Goal: Find specific page/section: Find specific page/section

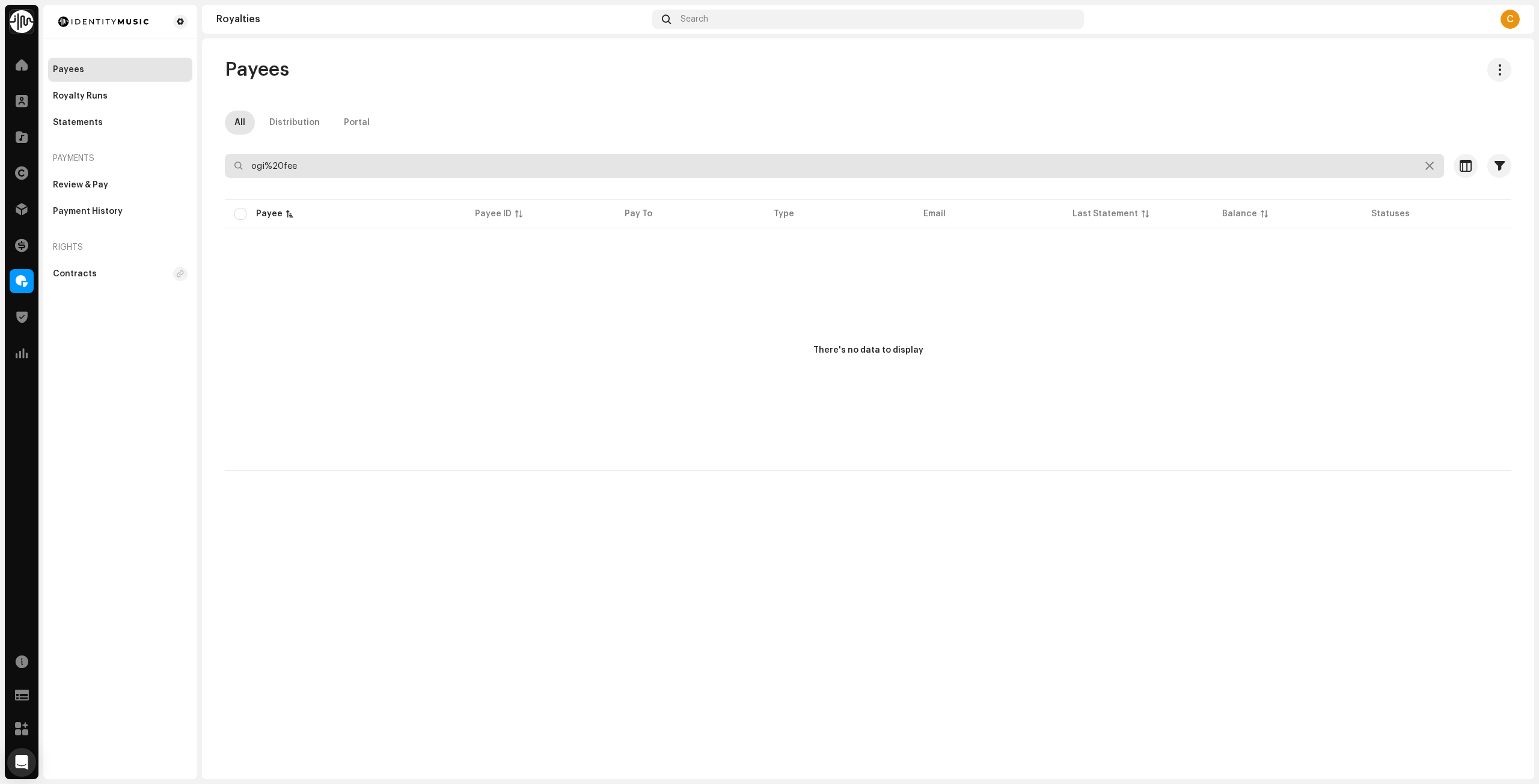
click at [314, 170] on input "ogi%20fee" at bounding box center [834, 165] width 1219 height 24
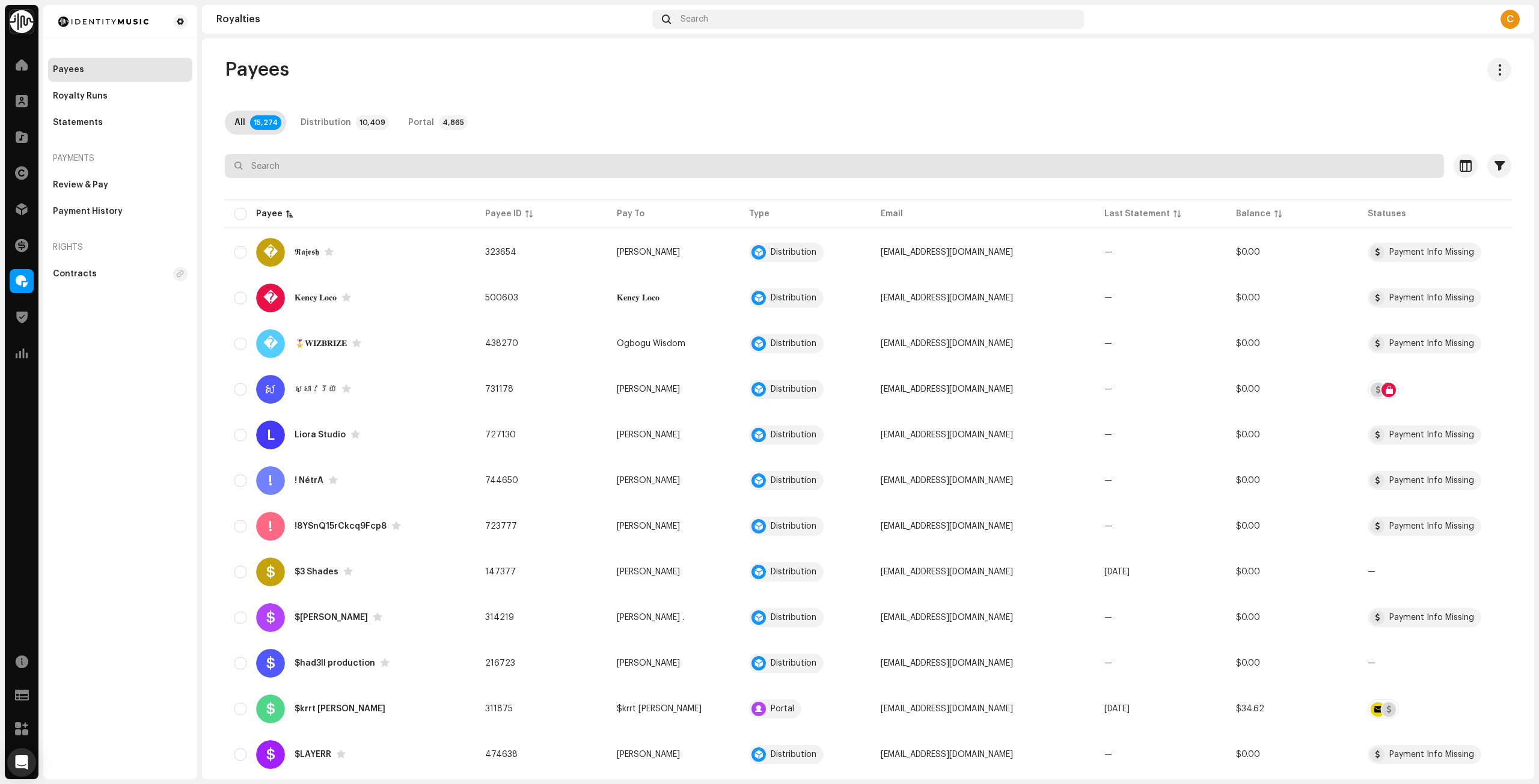
click at [377, 167] on input "text" at bounding box center [834, 165] width 1219 height 24
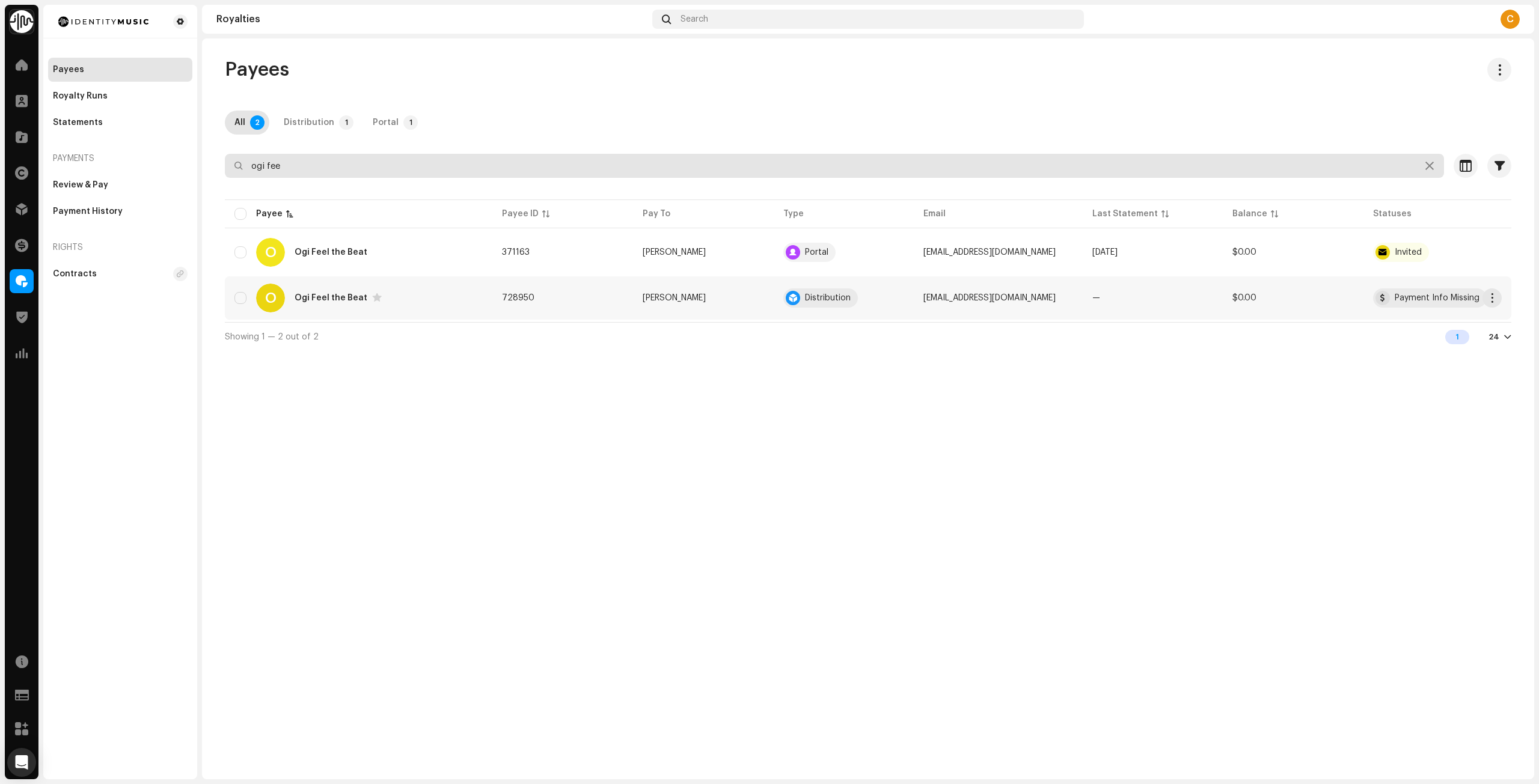
type input "ogi fee"
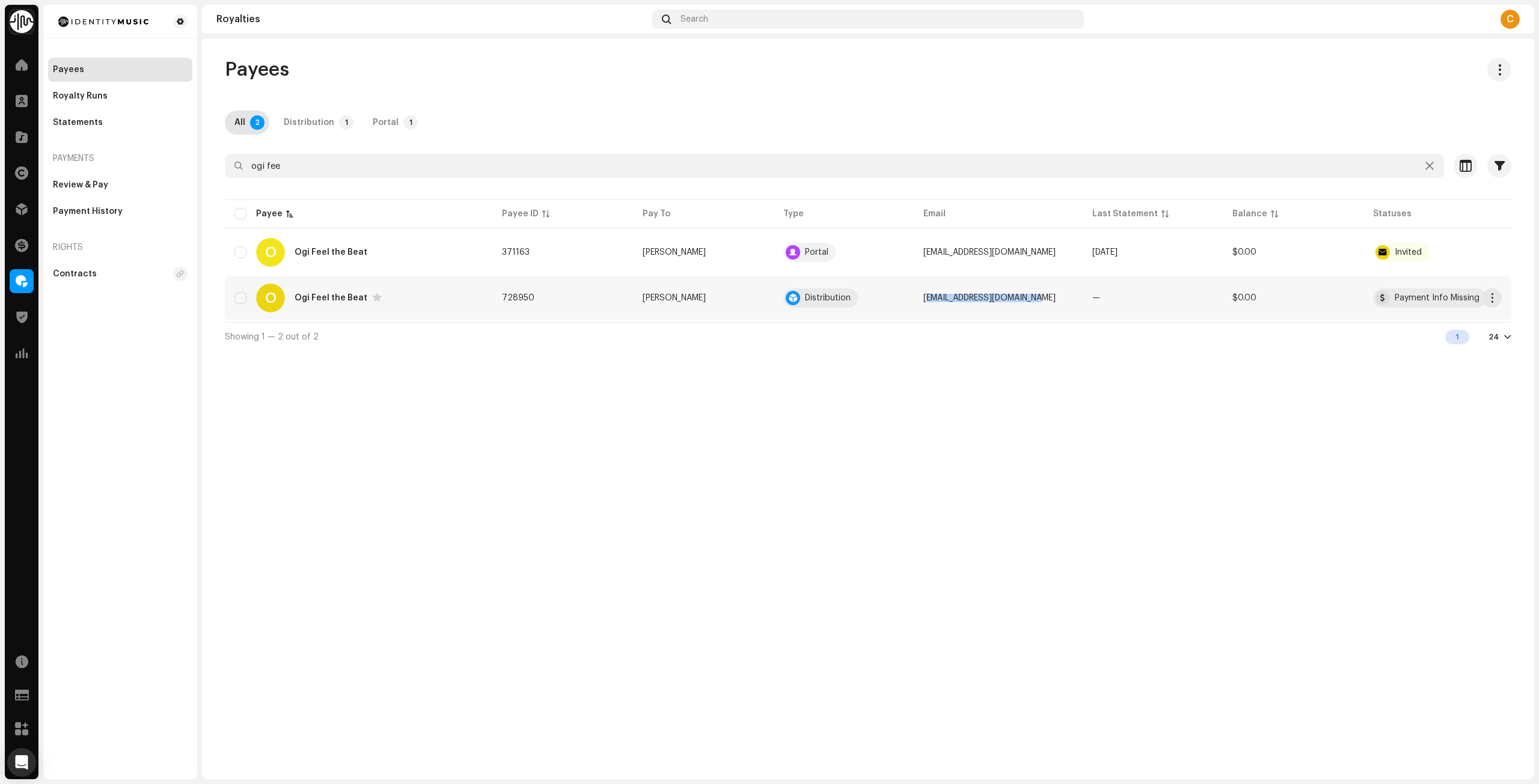
drag, startPoint x: 940, startPoint y: 298, endPoint x: 1046, endPoint y: 300, distance: 106.0
click at [1046, 300] on td "[EMAIL_ADDRESS][DOMAIN_NAME]" at bounding box center [998, 298] width 168 height 44
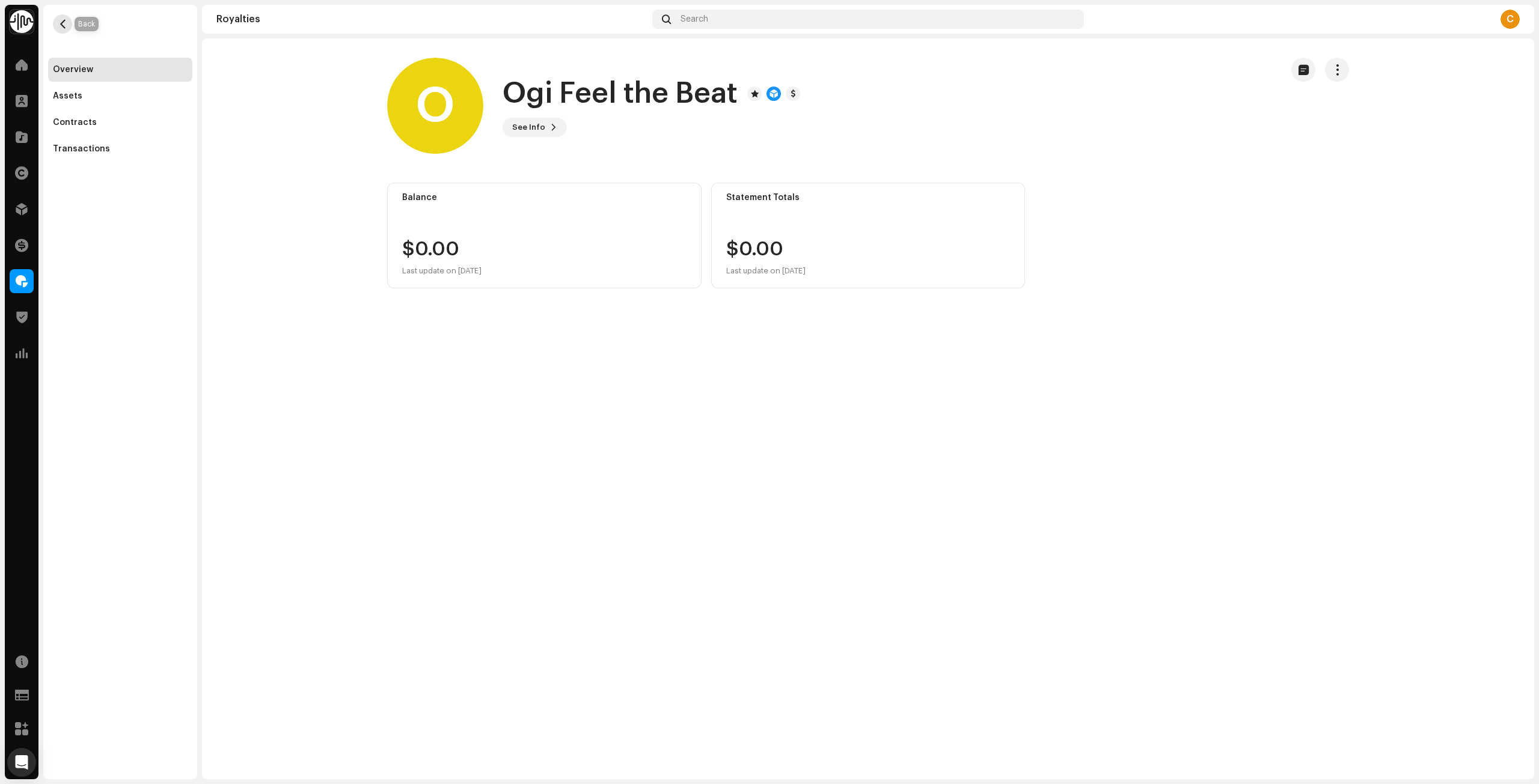
click at [58, 23] on span "button" at bounding box center [63, 24] width 9 height 9
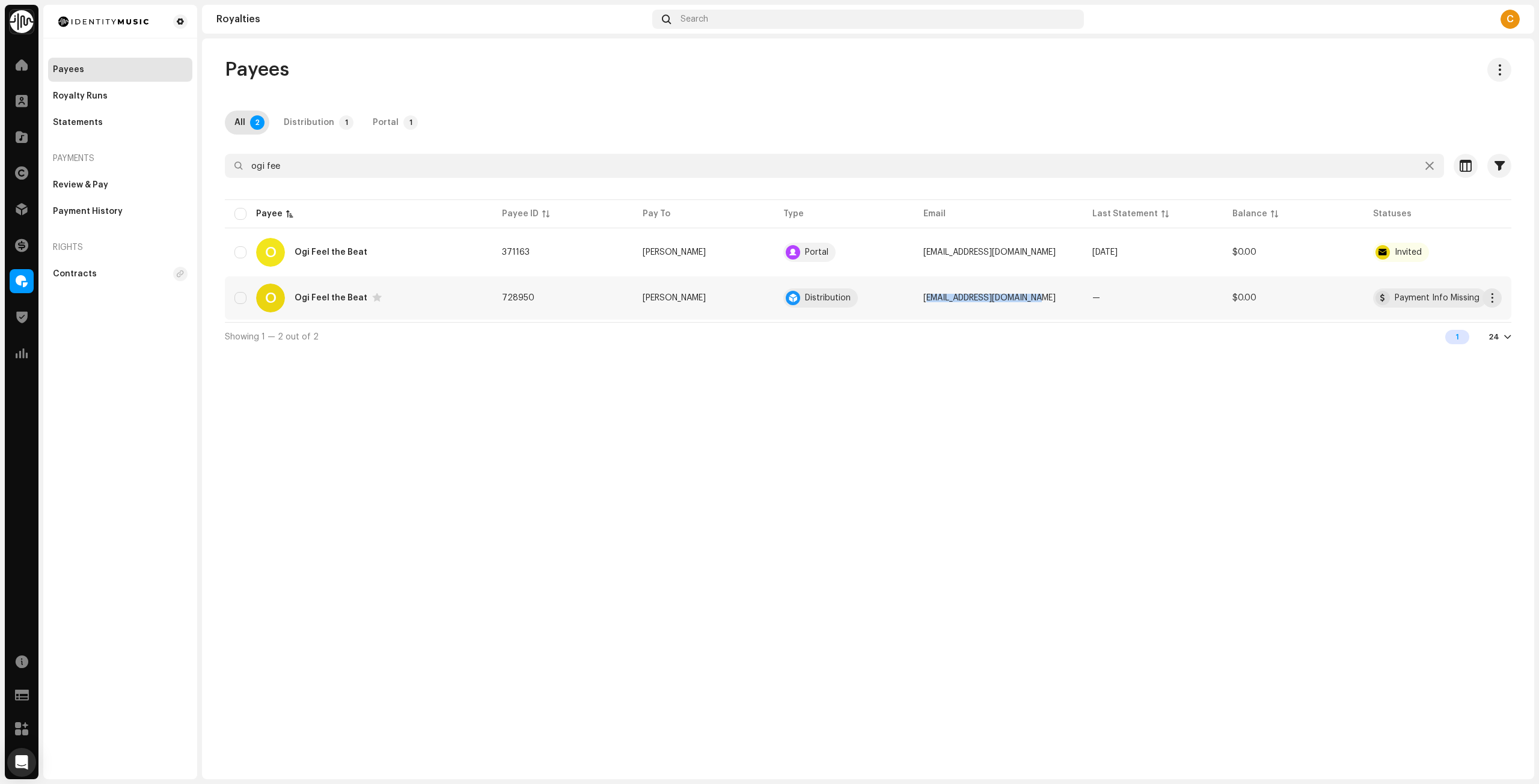
copy span "[EMAIL_ADDRESS][DOMAIN_NAME]"
drag, startPoint x: 940, startPoint y: 296, endPoint x: 1045, endPoint y: 301, distance: 105.1
click at [1045, 301] on span "[EMAIL_ADDRESS][DOMAIN_NAME]" at bounding box center [990, 298] width 133 height 9
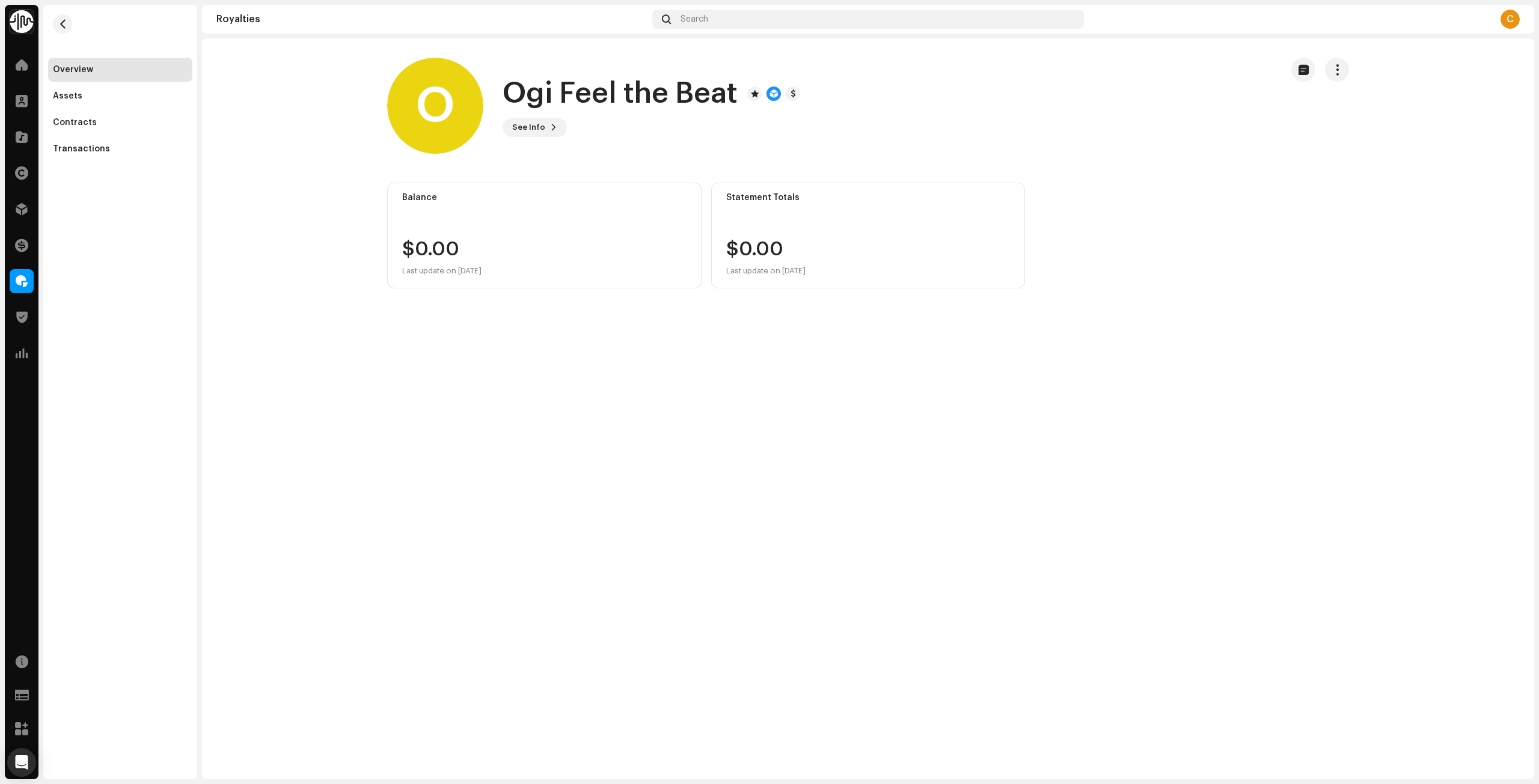
drag, startPoint x: 646, startPoint y: 172, endPoint x: 614, endPoint y: 178, distance: 32.6
click at [631, 178] on royalties-payees-details-overview "O Ogi Feel the Beat O Ogi Feel the Beat See Info Balance $0.00 Last update on […" at bounding box center [868, 172] width 1332 height 269
click at [75, 22] on re-m-nav-back at bounding box center [62, 31] width 29 height 53
click at [65, 24] on span "button" at bounding box center [63, 24] width 9 height 9
